Goal: Task Accomplishment & Management: Manage account settings

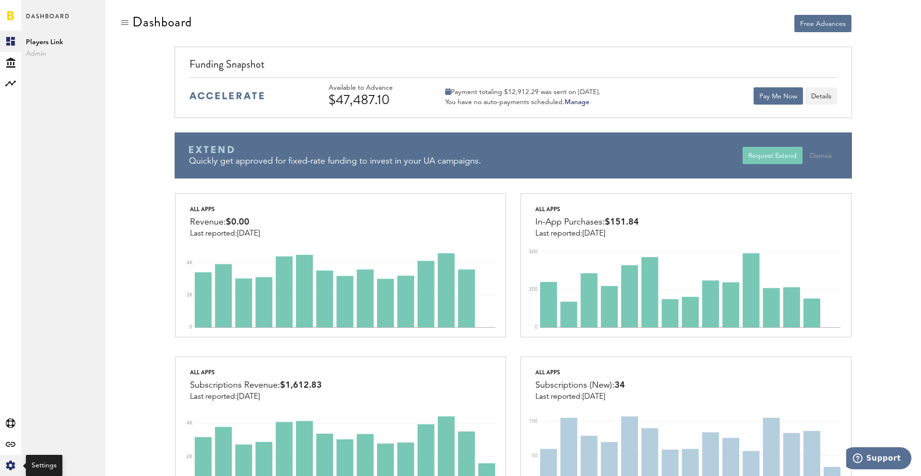
click at [7, 463] on icon at bounding box center [10, 465] width 9 height 10
click at [52, 145] on div "Log Out" at bounding box center [63, 144] width 84 height 17
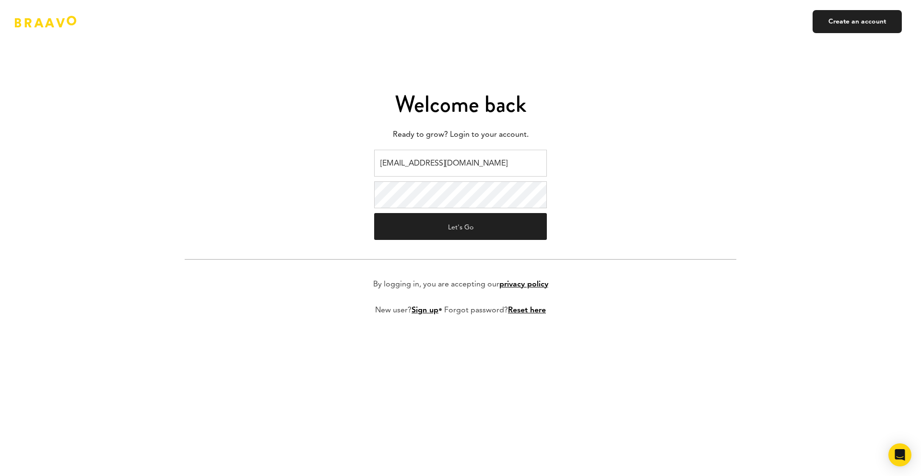
click at [462, 158] on input "v.kistruga@plink.tech" at bounding box center [460, 163] width 173 height 27
type input "ads@plink.tech"
click at [460, 226] on button "Let's Go" at bounding box center [460, 226] width 173 height 27
